Goal: Communication & Community: Answer question/provide support

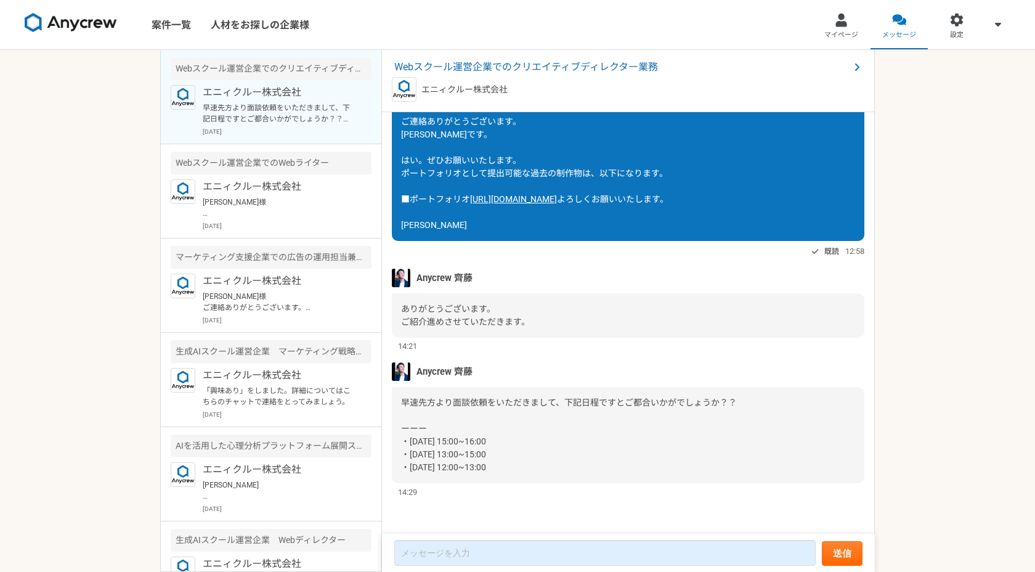
scroll to position [256, 0]
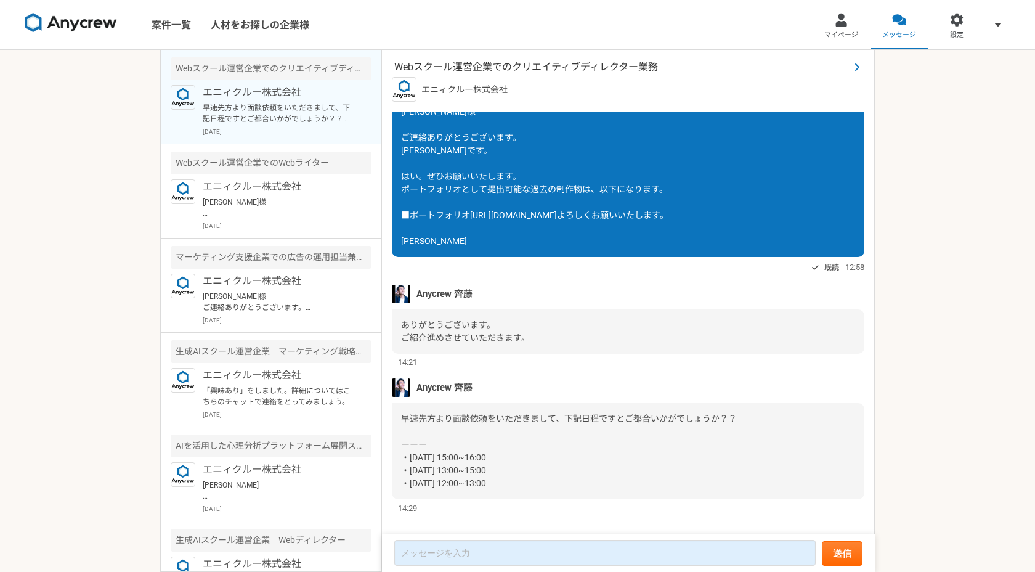
click at [500, 71] on span "Webスクール運営企業でのクリエイティブディレクター業務" at bounding box center [621, 67] width 455 height 15
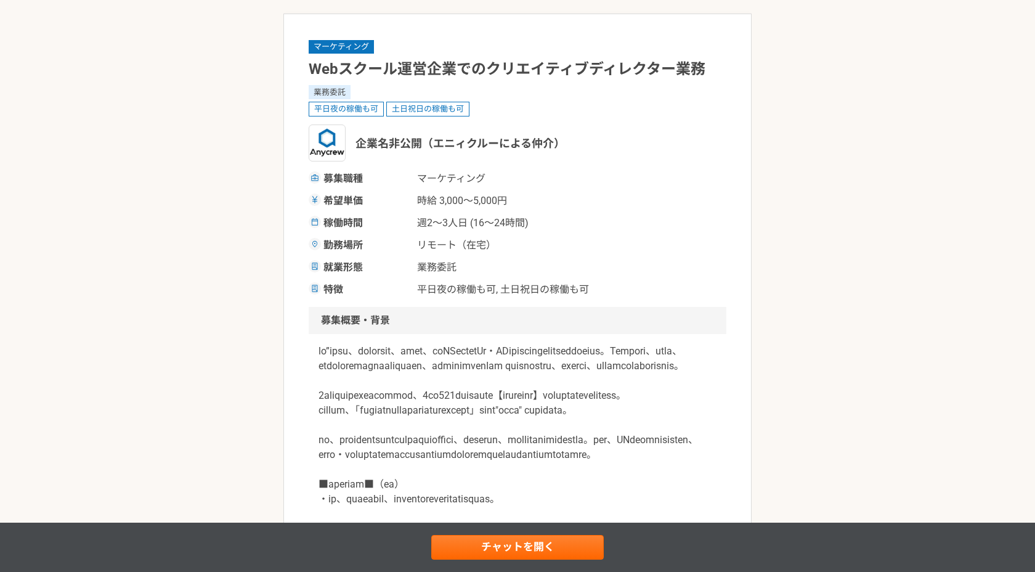
scroll to position [57, 0]
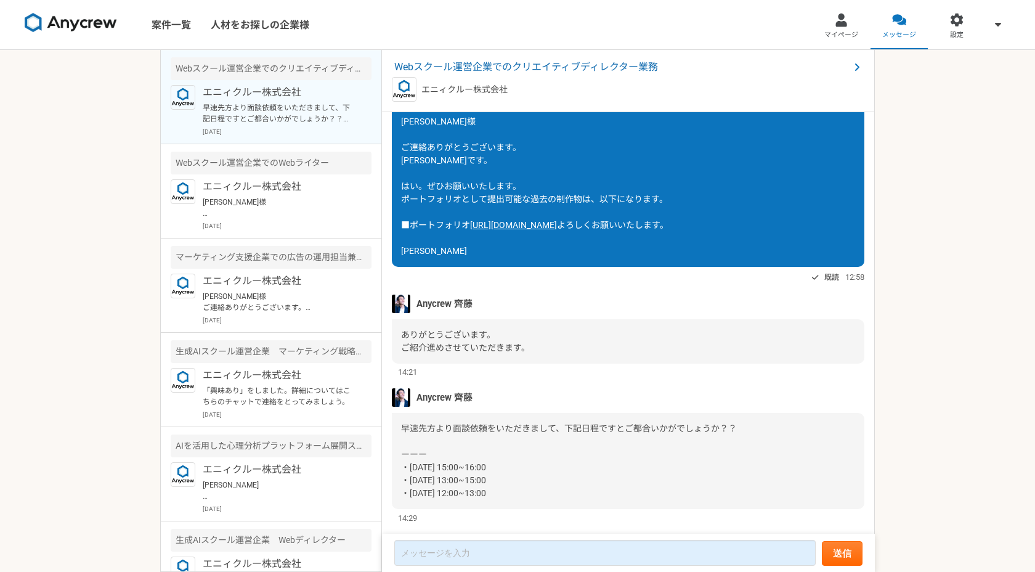
scroll to position [311, 0]
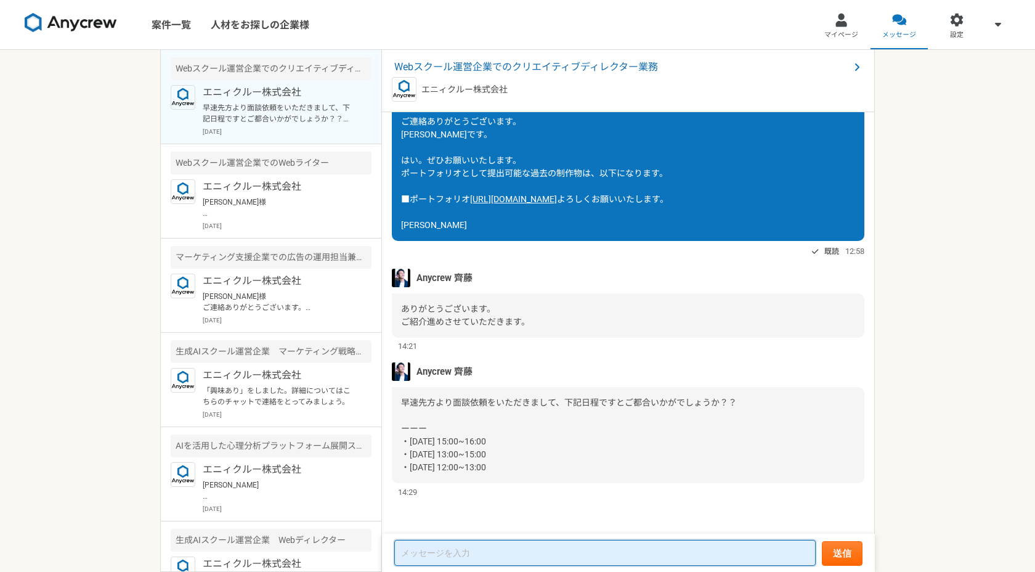
click at [452, 548] on textarea at bounding box center [604, 553] width 421 height 26
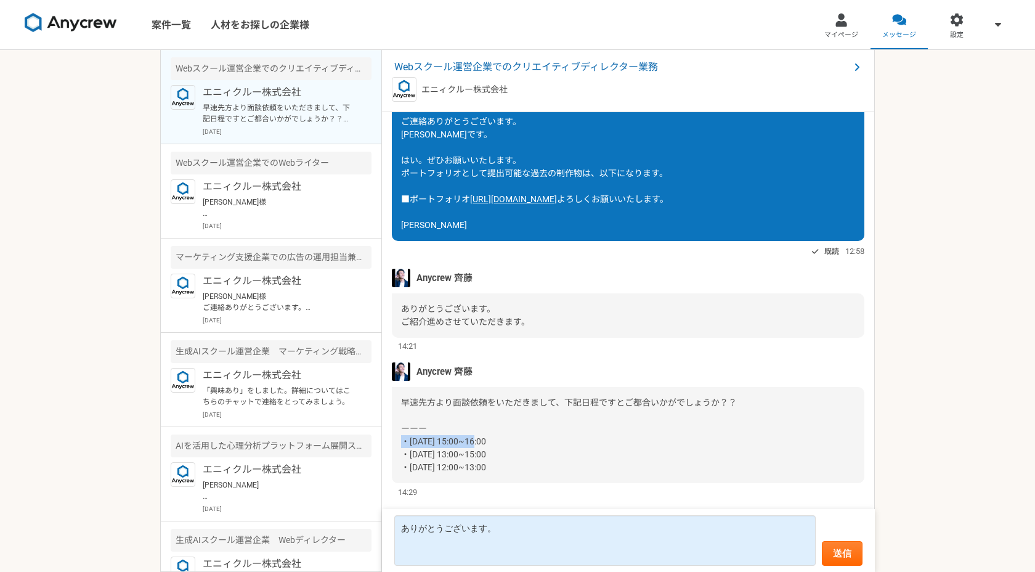
drag, startPoint x: 402, startPoint y: 441, endPoint x: 494, endPoint y: 441, distance: 91.8
click at [494, 441] on div "早速先方より面談依頼をいただきまして、下記日程ですとご都合いかがでしょうか？？ ーーー ・[DATE] 15:00~16:00 ・[DATE] 13:00~1…" at bounding box center [628, 435] width 473 height 96
copy span "・[DATE] 15:00~16:00"
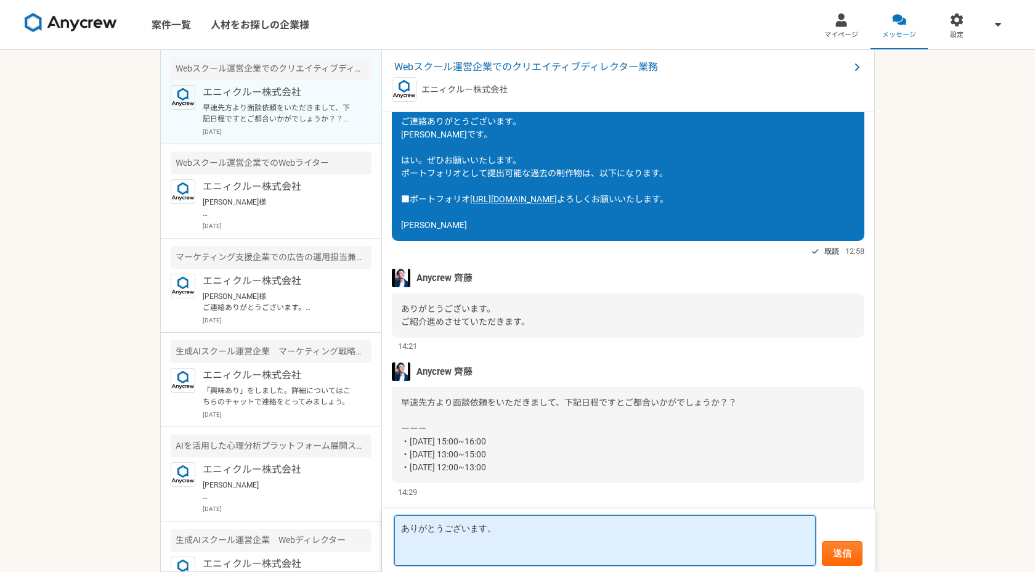
click at [442, 558] on textarea "ありがとうございます。" at bounding box center [604, 540] width 421 height 51
paste textarea "・[DATE] 15:00~16:00"
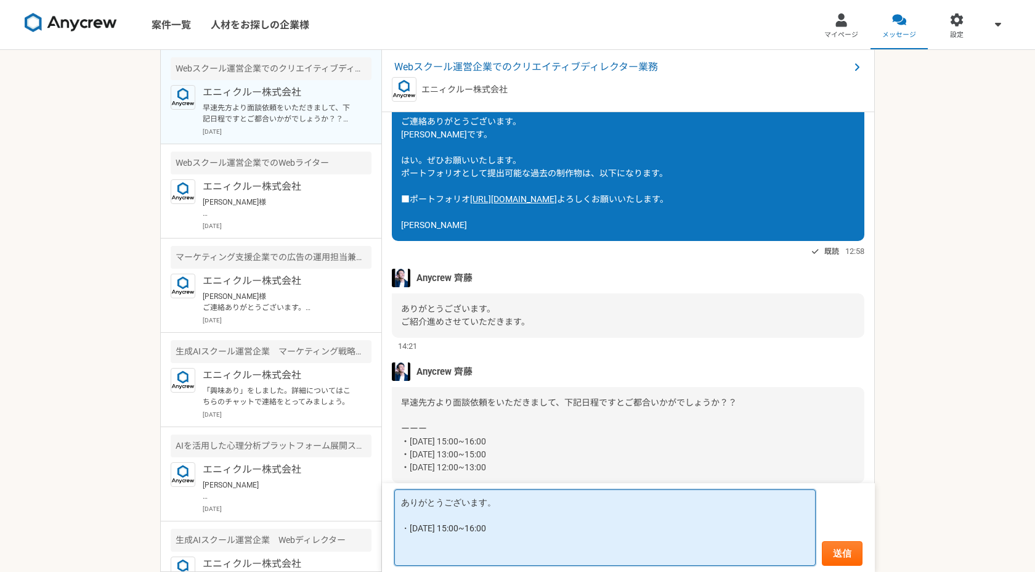
click at [407, 526] on textarea "ありがとうございます。 ・[DATE] 15:00~16:00" at bounding box center [604, 527] width 421 height 76
click at [484, 529] on textarea "ありがとうございます。 「[DATE] 15:00~16:00" at bounding box center [604, 527] width 421 height 76
click at [502, 516] on textarea "ありがとうございます。 「[DATE] 15:00~16:00」でお願いできますと幸いです。" at bounding box center [604, 527] width 421 height 76
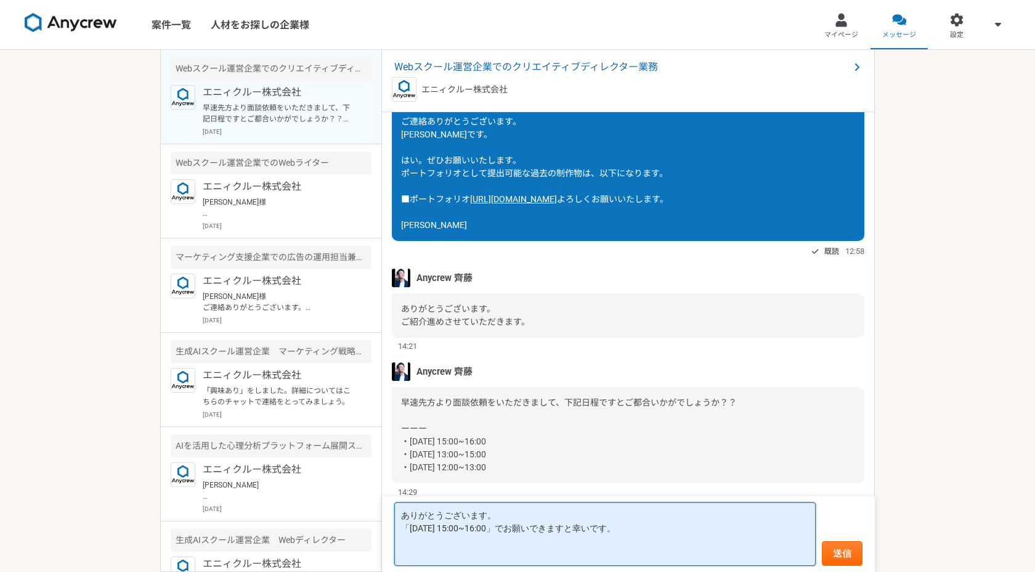
click at [495, 538] on textarea "ありがとうございます。 「[DATE] 15:00~16:00」でお願いできますと幸いです。" at bounding box center [604, 533] width 421 height 63
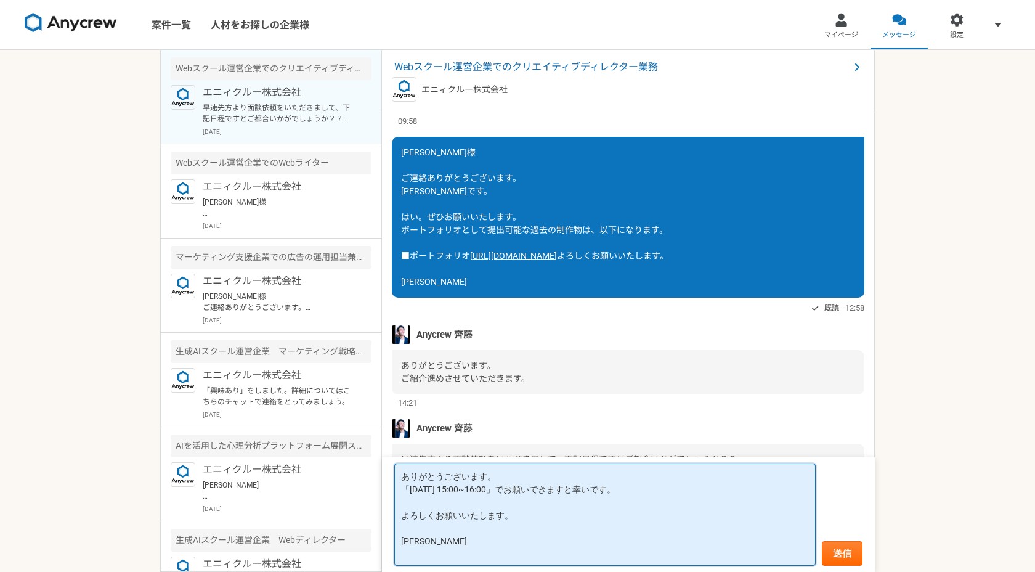
scroll to position [170, 0]
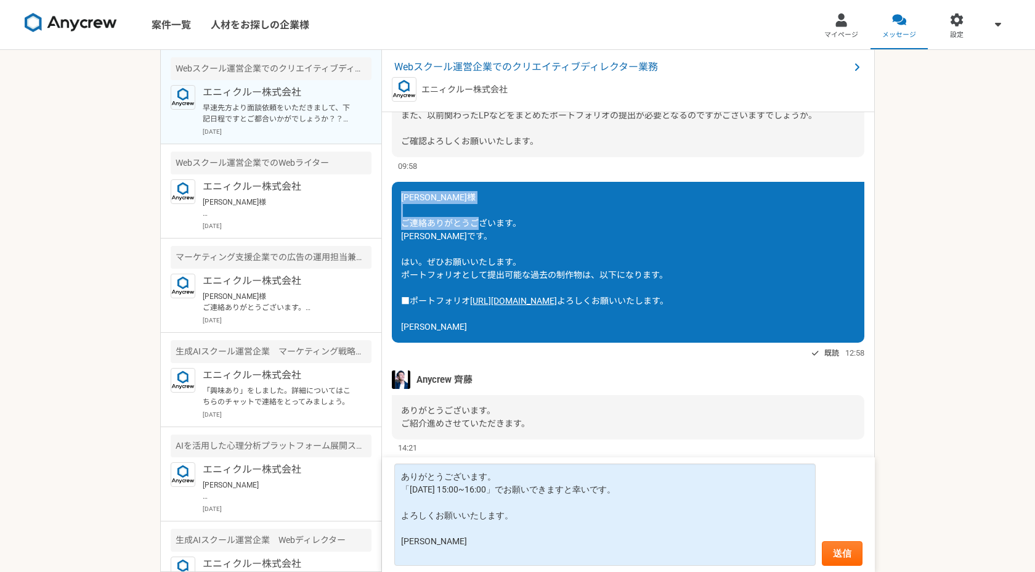
drag, startPoint x: 404, startPoint y: 198, endPoint x: 462, endPoint y: 250, distance: 78.1
click at [462, 250] on div "[PERSON_NAME]様 ご連絡ありがとうございます。 [PERSON_NAME]です。 はい。ぜひお願いいたします。 ポートフォリオとして提出可能な過去…" at bounding box center [628, 262] width 473 height 161
copy span "[PERSON_NAME]様 ご連絡ありがとうございます。 [PERSON_NAME]です。"
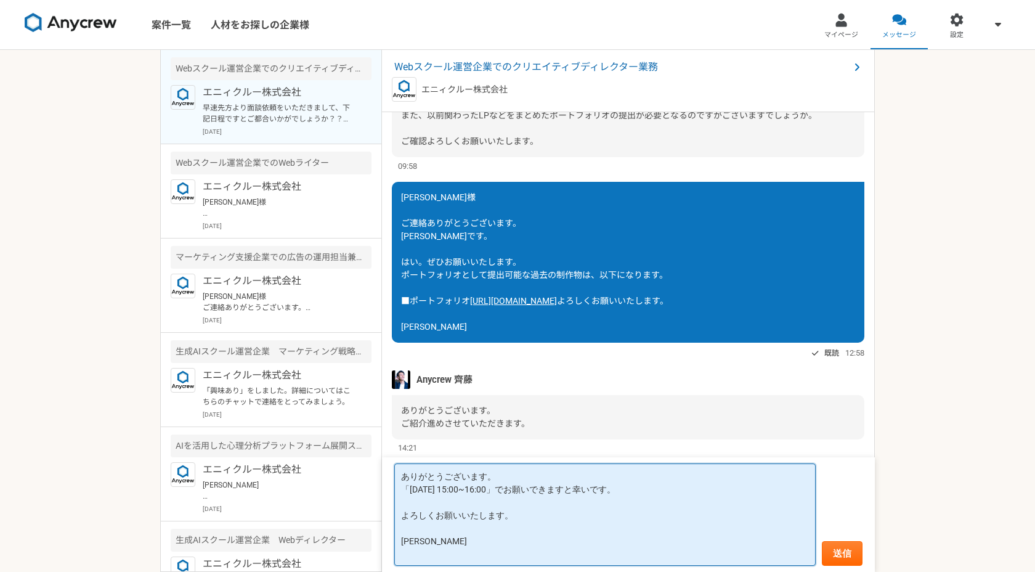
click at [402, 481] on textarea "ありがとうございます。 「[DATE] 15:00~16:00」でお願いできますと幸いです。 よろしくお願いいたします。 [PERSON_NAME]" at bounding box center [604, 514] width 421 height 102
paste textarea "[PERSON_NAME]様 ご連絡ありがとうございます。 [PERSON_NAME]です。"
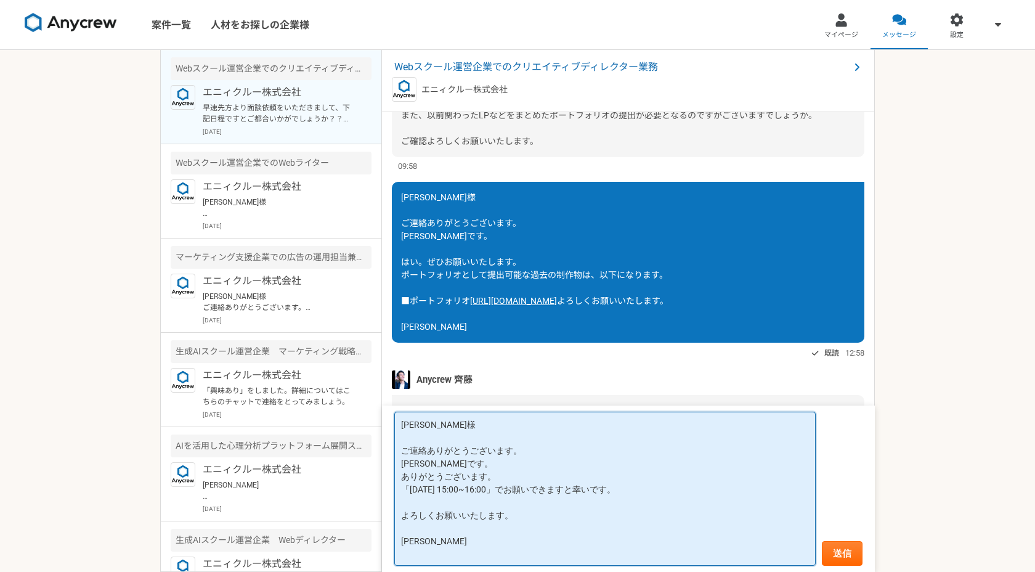
drag, startPoint x: 439, startPoint y: 463, endPoint x: 397, endPoint y: 452, distance: 43.2
click at [397, 452] on textarea "[PERSON_NAME]様 ご連絡ありがとうございます。 [PERSON_NAME]です。 ありがとうございます。 「[DATE] 15:00~16:00」…" at bounding box center [604, 489] width 421 height 154
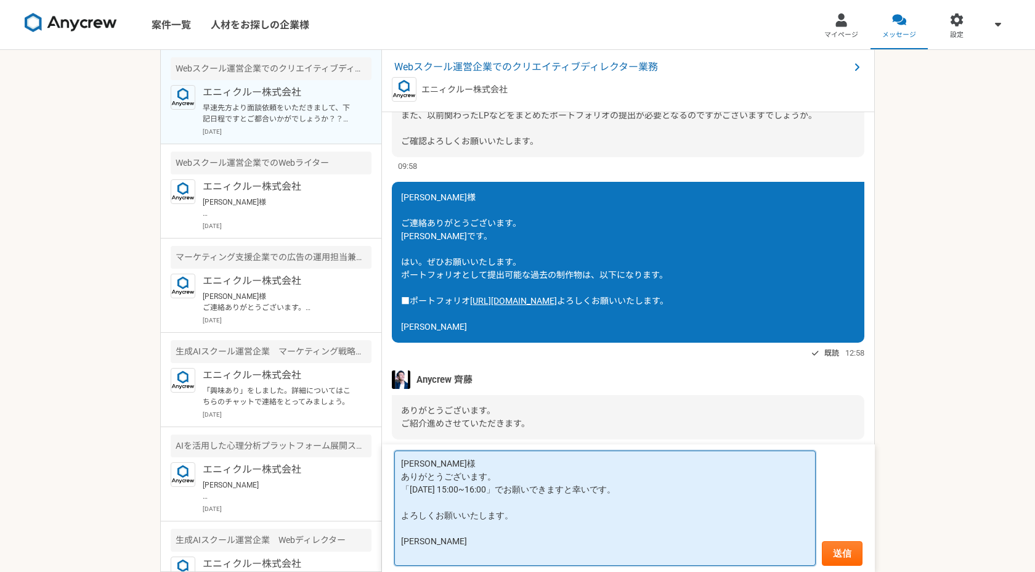
click at [507, 472] on textarea "[PERSON_NAME]様 ありがとうございます。 「[DATE] 15:00~16:00」でお願いできますと幸いです。 よろしくお願いいたします。 [PE…" at bounding box center [604, 507] width 421 height 115
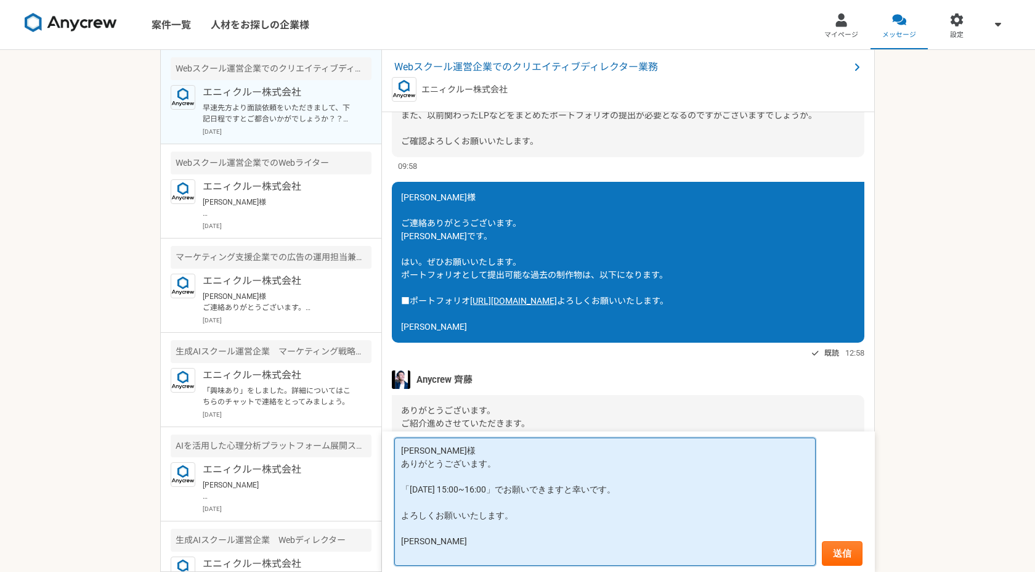
click at [472, 555] on textarea "[PERSON_NAME]様 ありがとうございます。 「[DATE] 15:00~16:00」でお願いできますと幸いです。 よろしくお願いいたします。 [PE…" at bounding box center [604, 501] width 421 height 128
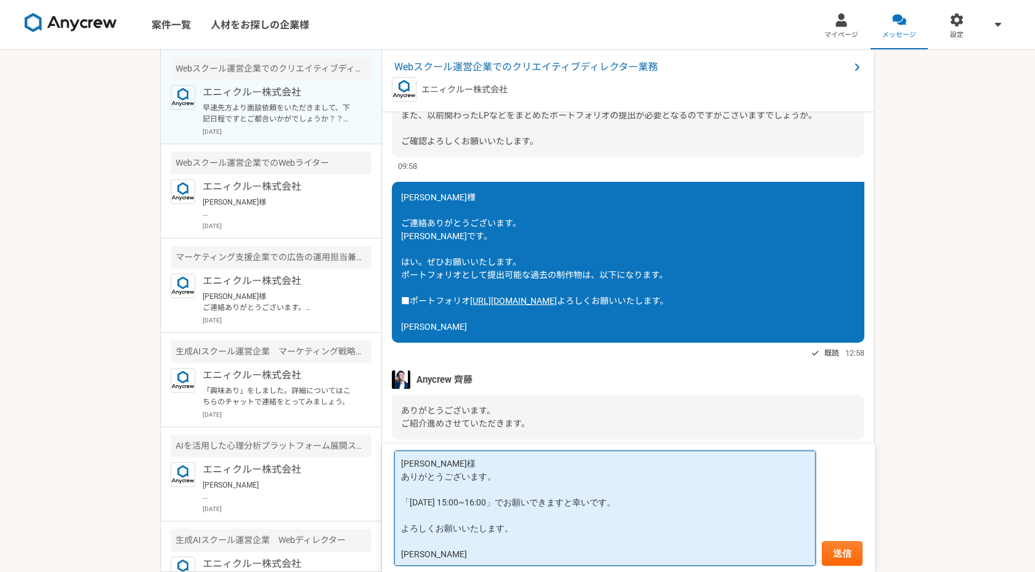
scroll to position [311, 0]
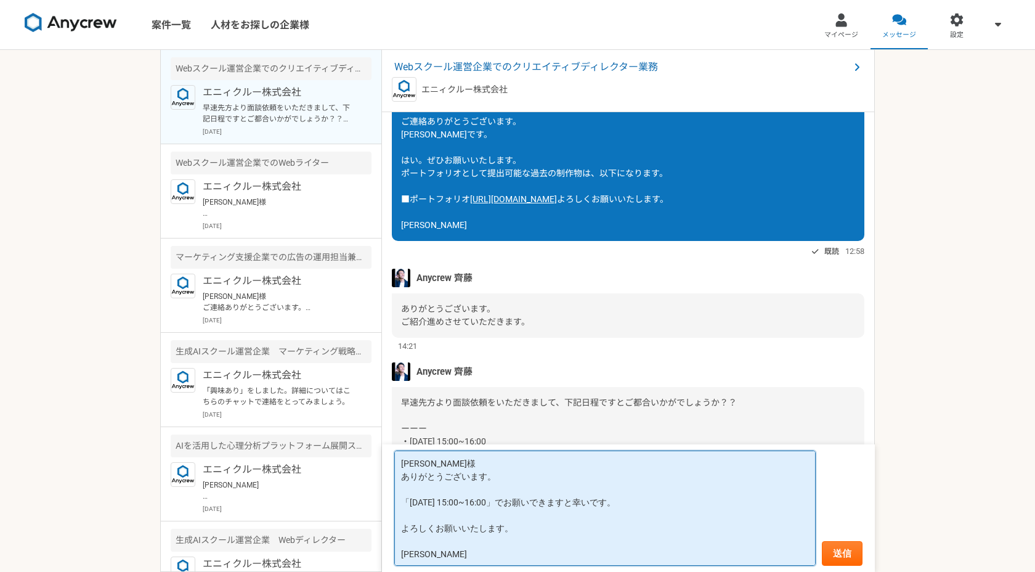
click at [403, 478] on textarea "[PERSON_NAME]様 ありがとうございます。 「[DATE] 15:00~16:00」でお願いできますと幸いです。 よろしくお願いいたします。 [PE…" at bounding box center [604, 507] width 421 height 115
type textarea "[PERSON_NAME]様 早速ありがとうございます。 「[DATE] 15:00~16:00」でお願いできますと幸いです。 よろしくお願いいたします。 […"
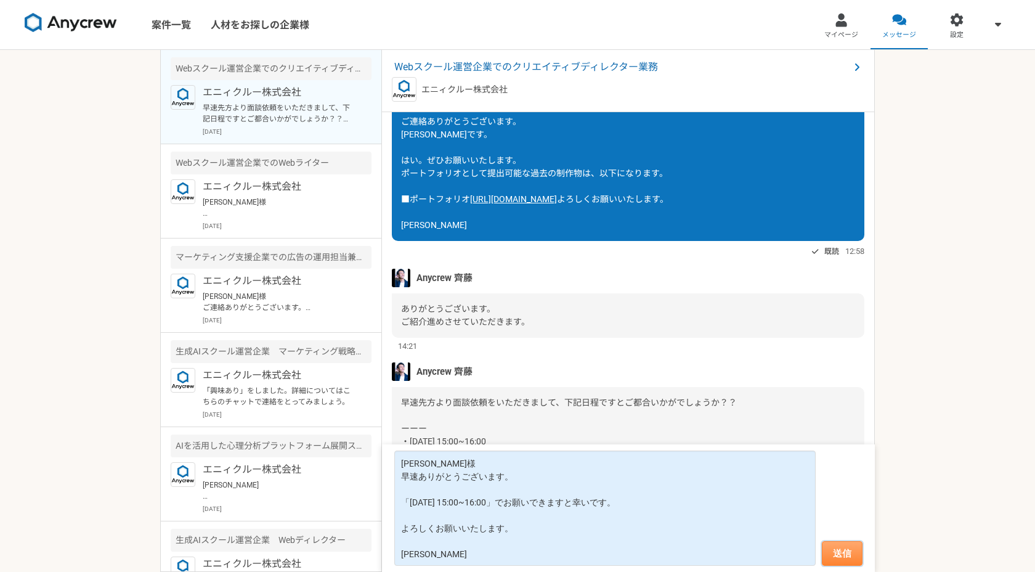
click at [837, 551] on button "送信" at bounding box center [842, 553] width 41 height 25
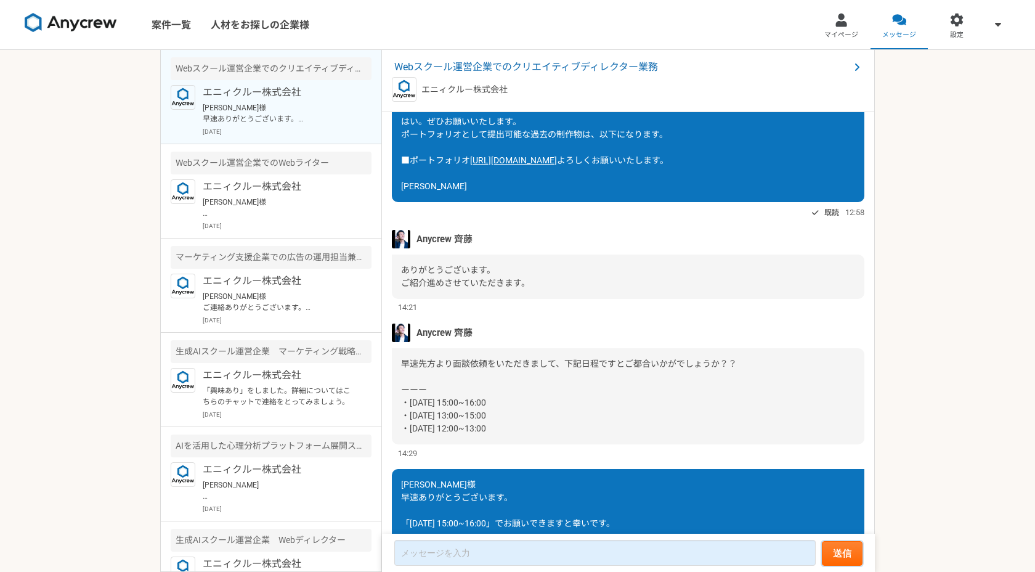
scroll to position [457, 0]
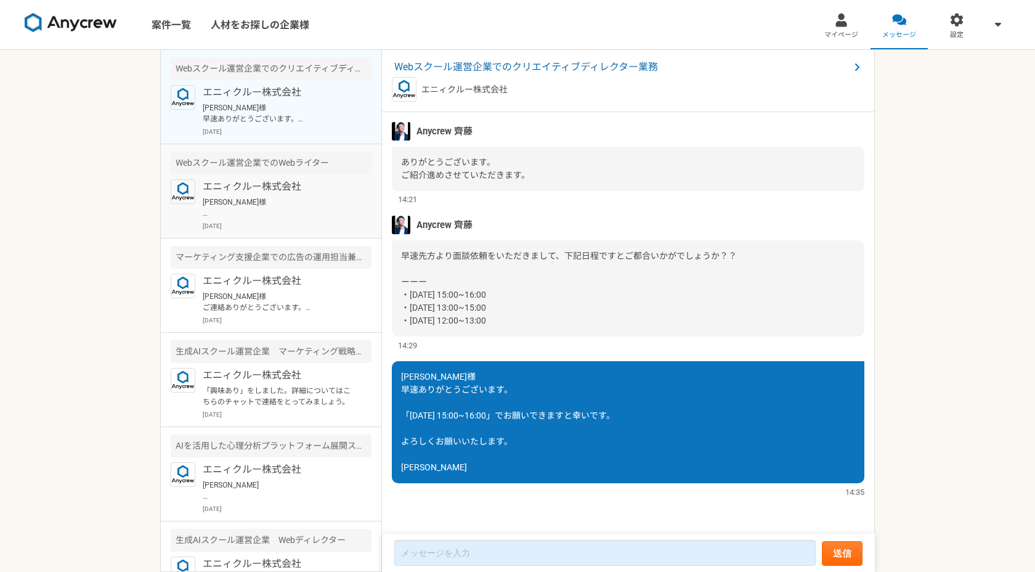
click at [298, 198] on p "[PERSON_NAME]様 ご連絡ありがとうございます。 [PERSON_NAME]です。 承知いたしました！ 何卒よろしくお願いいたします！ [PERSO…" at bounding box center [279, 208] width 152 height 22
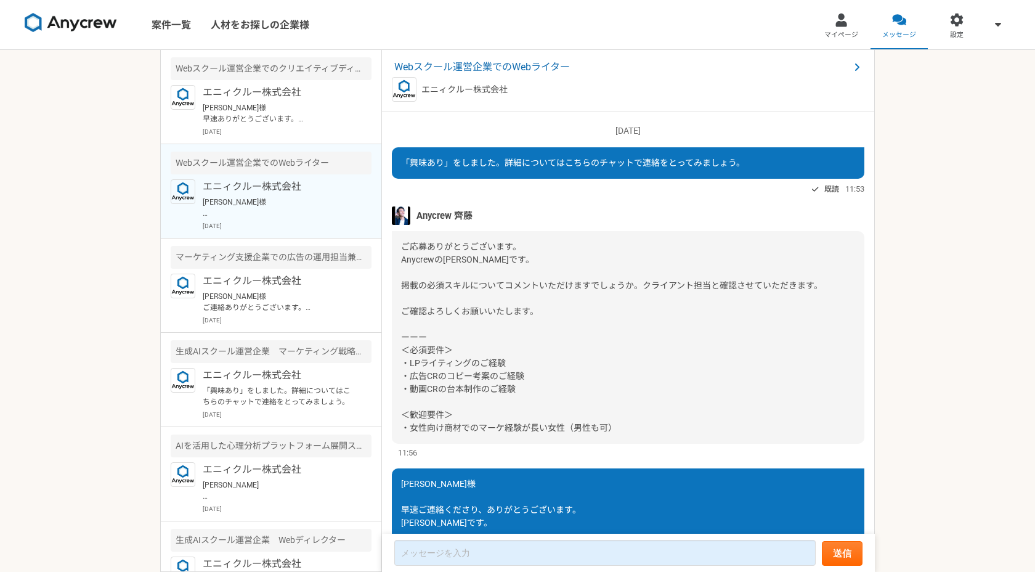
scroll to position [1011, 0]
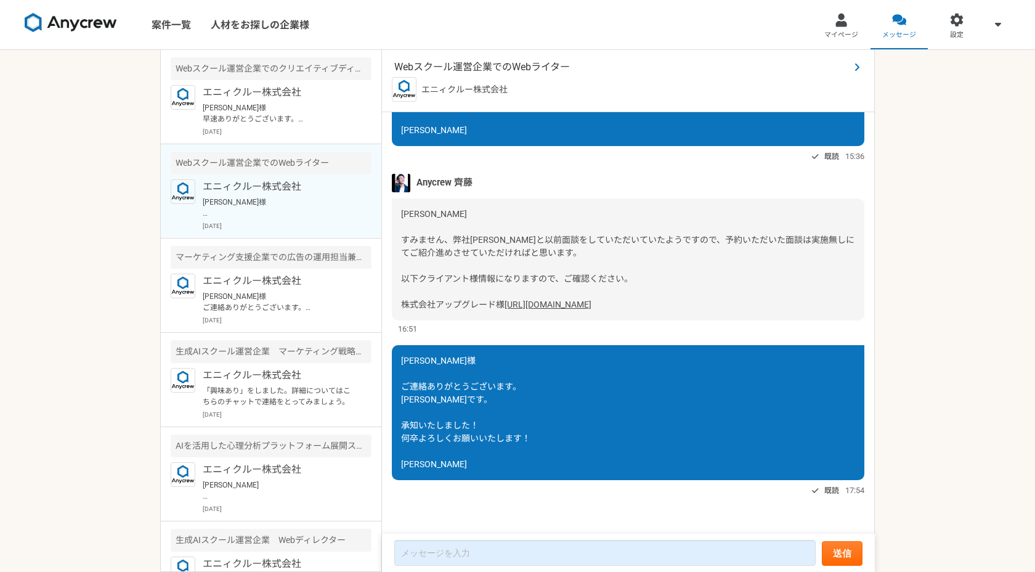
click at [556, 67] on span "Webスクール運営企業でのWebライター" at bounding box center [621, 67] width 455 height 15
